Goal: Task Accomplishment & Management: Manage account settings

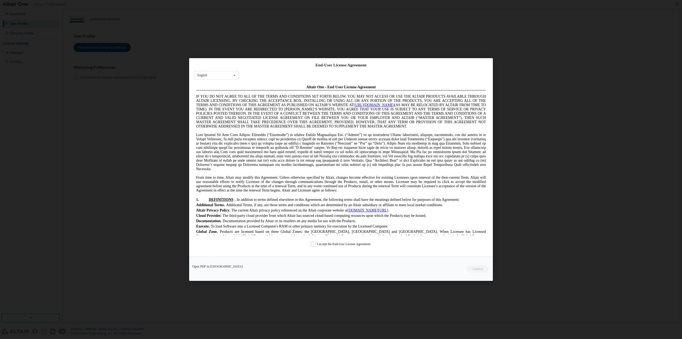
click at [311, 244] on label "I accept the End-User License Agreement." at bounding box center [341, 244] width 60 height 5
click at [474, 269] on button "Continue" at bounding box center [477, 269] width 23 height 8
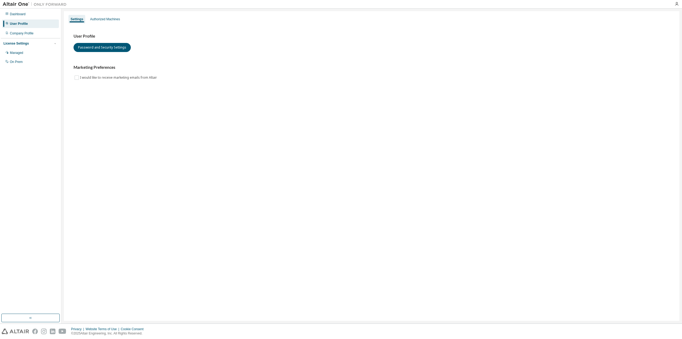
click at [33, 24] on div "User Profile" at bounding box center [30, 23] width 57 height 9
click at [118, 19] on div "Authorized Machines" at bounding box center [105, 19] width 30 height 4
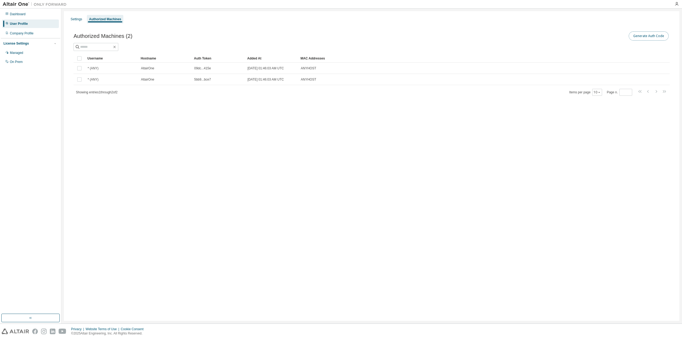
click at [645, 35] on button "Generate Auth Code" at bounding box center [649, 35] width 40 height 9
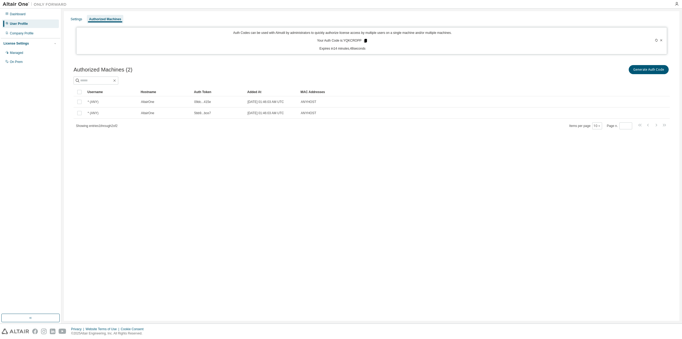
click at [365, 42] on icon at bounding box center [365, 41] width 3 height 4
